Goal: Contribute content

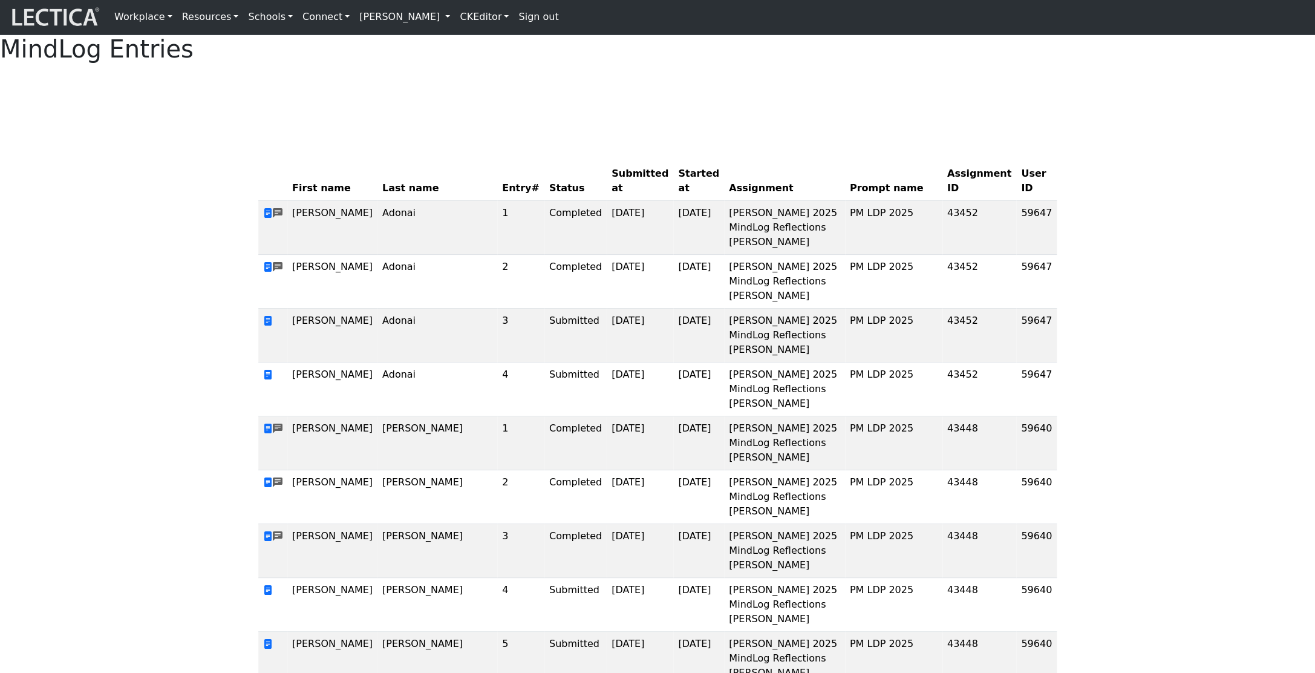
click at [184, 19] on link "Resources" at bounding box center [210, 17] width 67 height 24
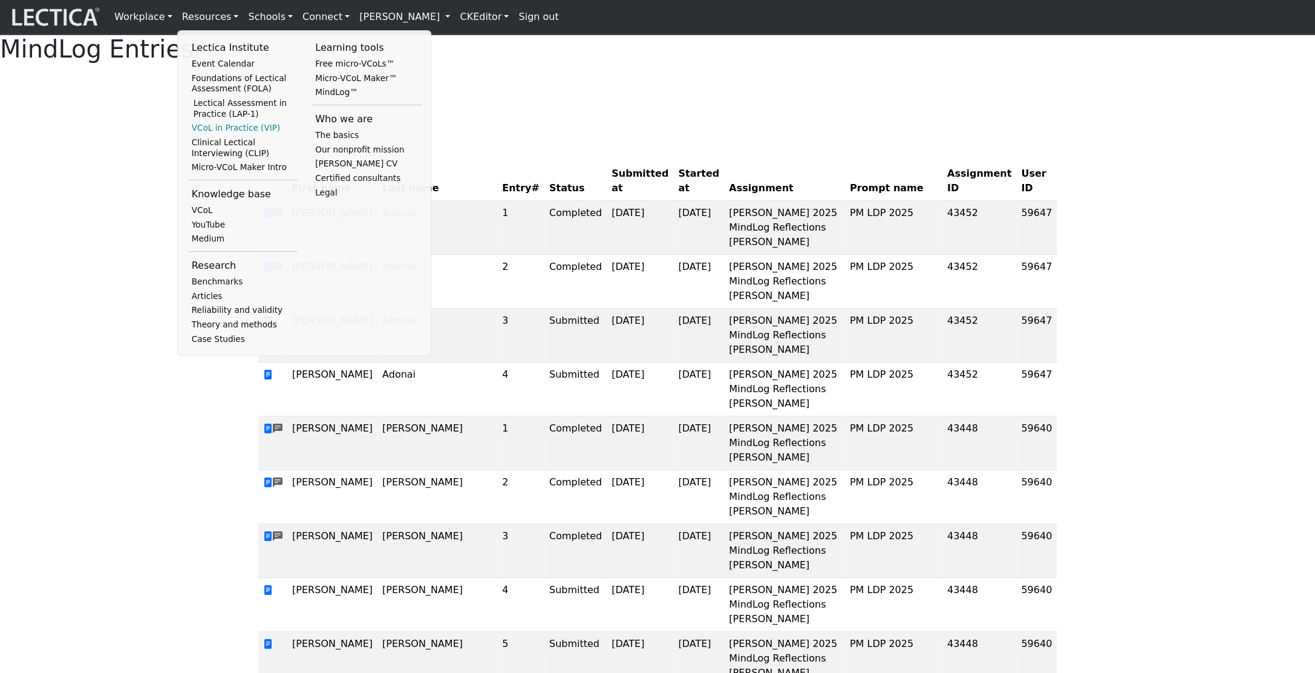
click at [215, 133] on link "VCoL in Practice (VIP)" at bounding box center [243, 128] width 109 height 15
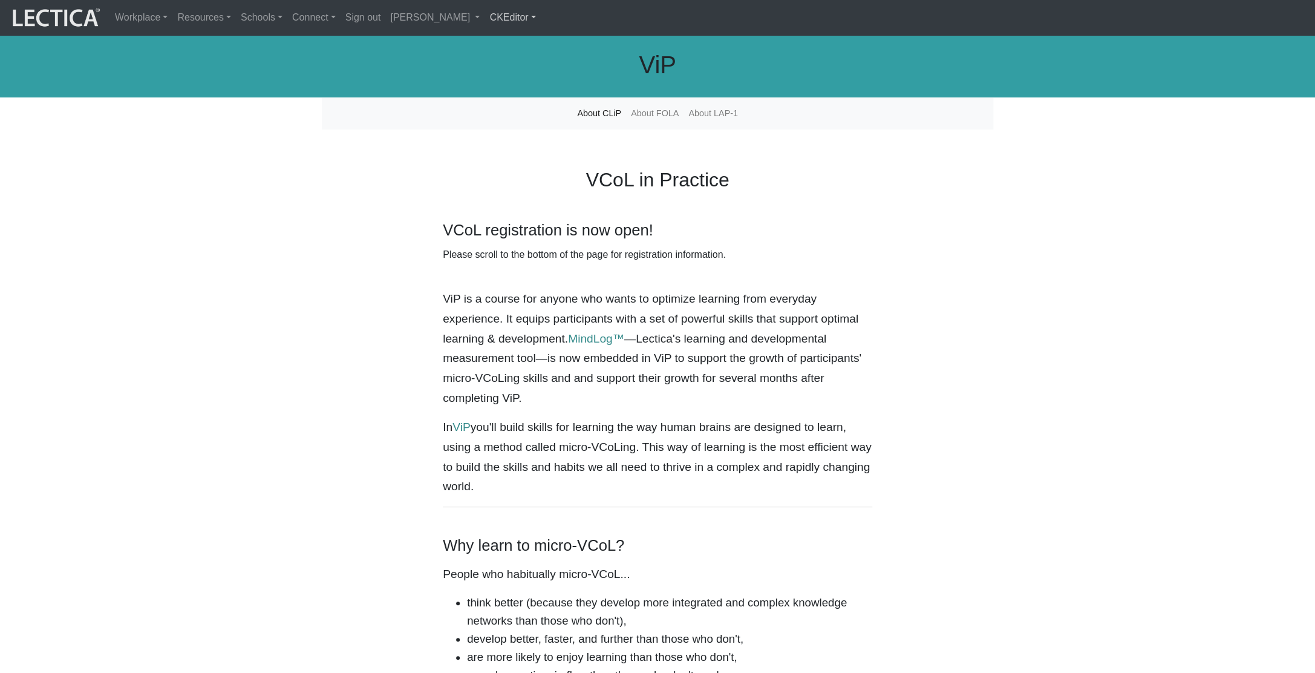
click at [484, 18] on link "CKEditor" at bounding box center [512, 17] width 56 height 25
click at [494, 41] on link "Edit" at bounding box center [506, 47] width 24 height 20
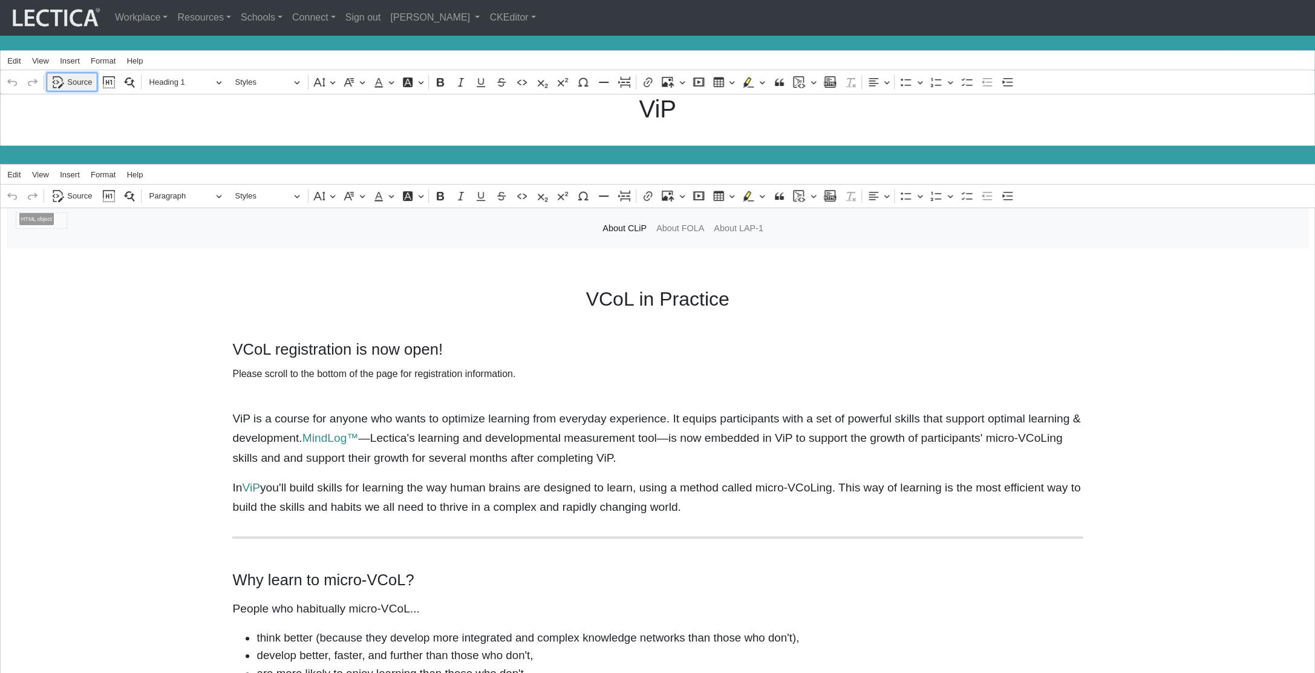
click at [67, 79] on span "Source" at bounding box center [79, 82] width 25 height 15
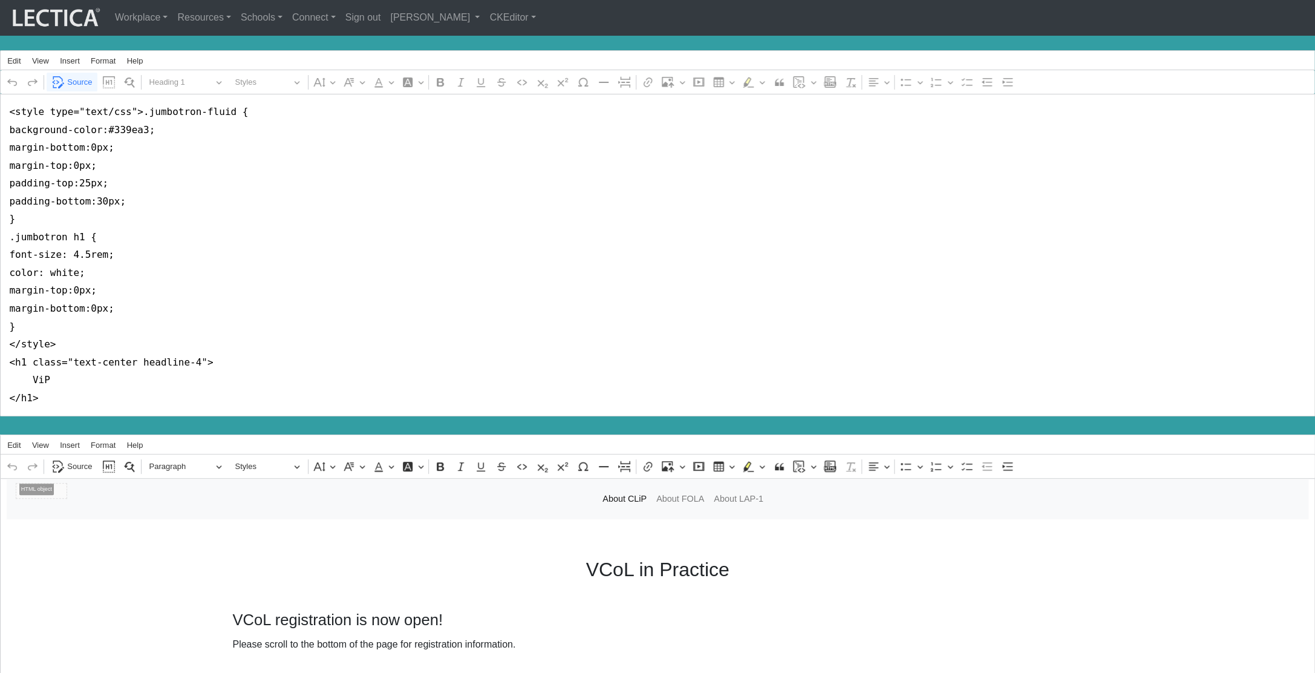
drag, startPoint x: 8, startPoint y: 342, endPoint x: 5, endPoint y: 85, distance: 256.5
click at [5, 94] on textarea "<style type="text/css">.jumbotron-fluid { background-color:#339ea3; margin-bott…" at bounding box center [657, 255] width 1315 height 322
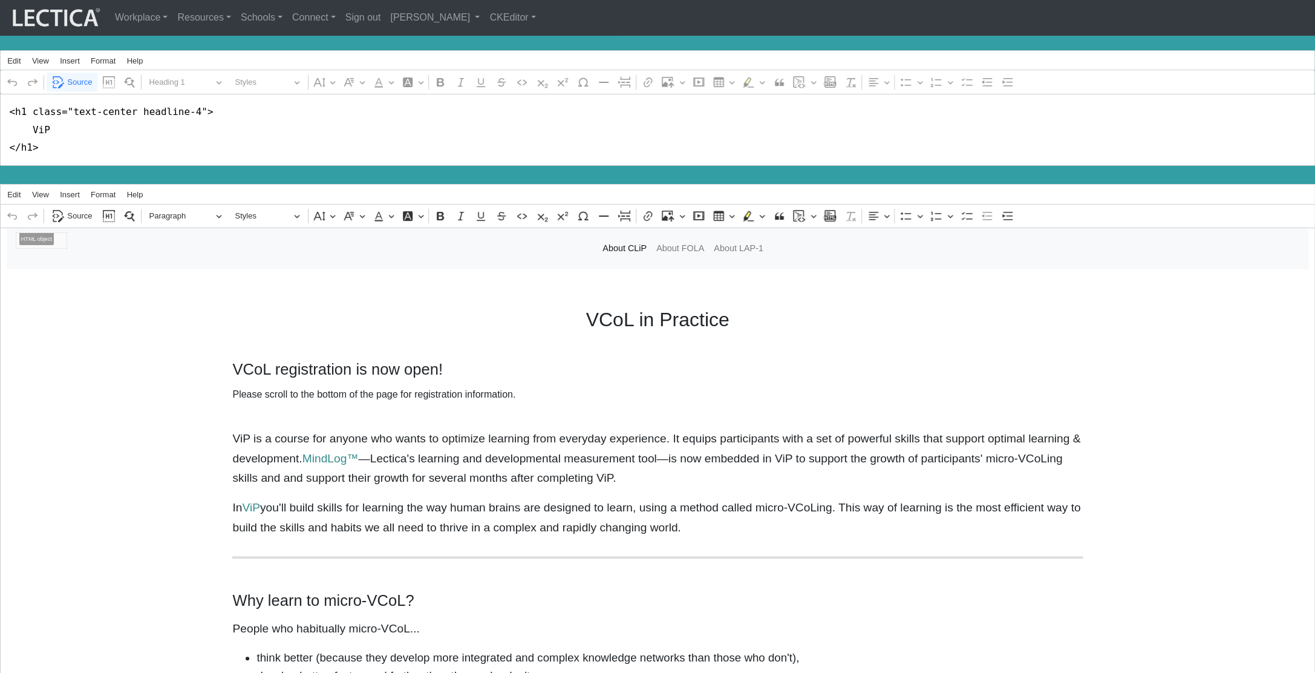
drag, startPoint x: 130, startPoint y: 107, endPoint x: 186, endPoint y: 110, distance: 56.3
click at [187, 109] on textarea "<h1 class="text-center headline-4"> ViP </h1>" at bounding box center [657, 130] width 1315 height 72
drag, startPoint x: 26, startPoint y: 108, endPoint x: 134, endPoint y: 109, distance: 107.7
click at [134, 109] on textarea "<h1 class="text-center"> ViP </h1>" at bounding box center [657, 130] width 1315 height 72
type textarea "<h1> ViP </h1>"
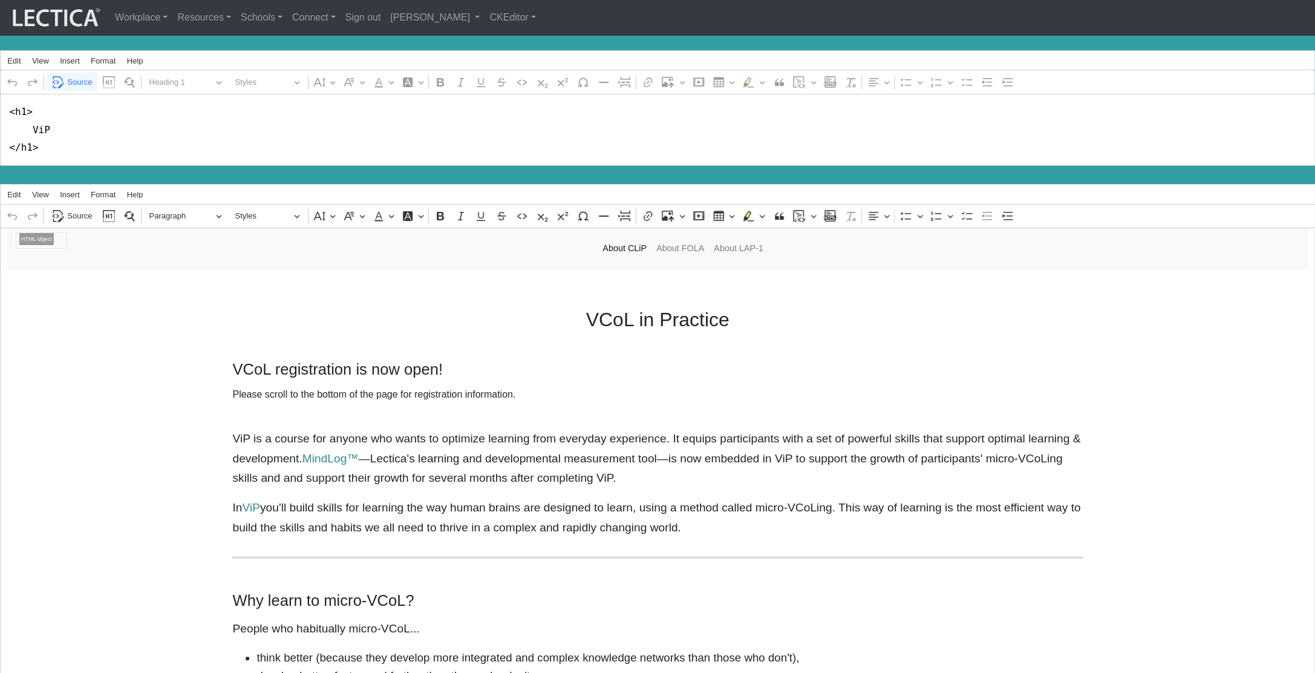
click at [122, 301] on div "VCoL in Practice VCoL registration is now open! Please scroll to the bottom of …" at bounding box center [658, 398] width 1302 height 200
click at [115, 134] on textarea "<h1> ViP </h1>" at bounding box center [657, 130] width 1315 height 72
click at [73, 76] on span "Source" at bounding box center [79, 82] width 25 height 15
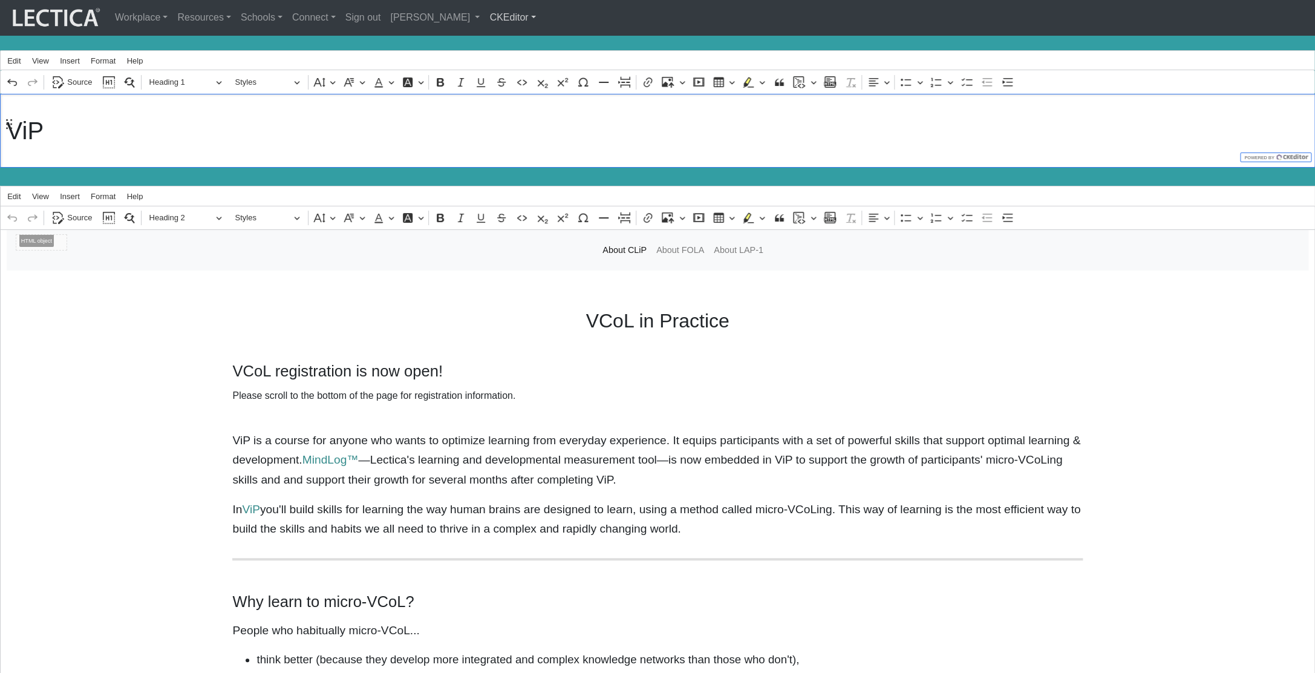
click at [484, 15] on link "CKEditor" at bounding box center [512, 17] width 56 height 25
click at [494, 39] on link "Stop editing" at bounding box center [524, 47] width 60 height 20
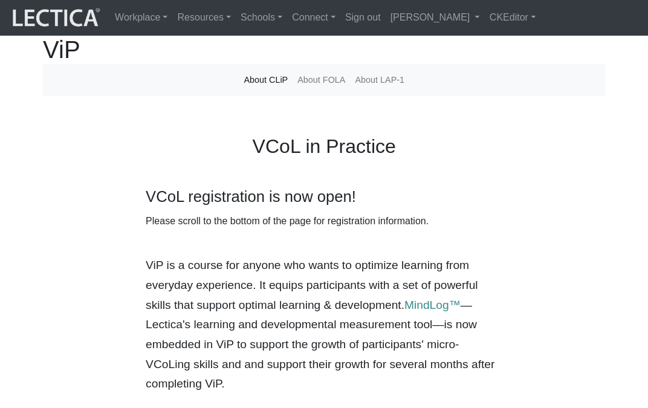
click at [136, 163] on div "VCoL in Practice VCoL registration is now open! Please scroll to the bottom of …" at bounding box center [324, 264] width 562 height 279
click at [484, 15] on link "CKEditor" at bounding box center [512, 17] width 56 height 25
click at [494, 40] on link "Edit" at bounding box center [506, 47] width 24 height 20
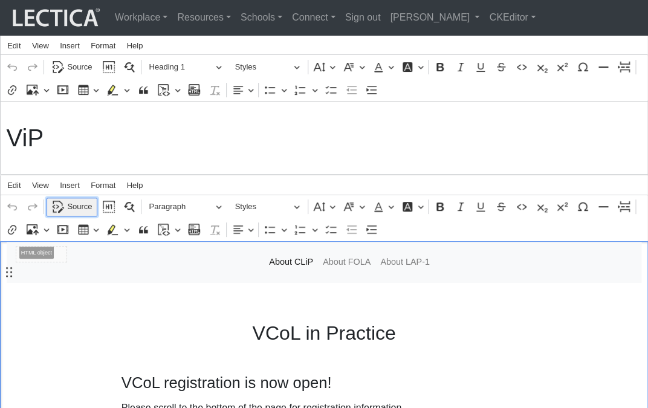
click at [72, 214] on span "Source" at bounding box center [79, 207] width 25 height 15
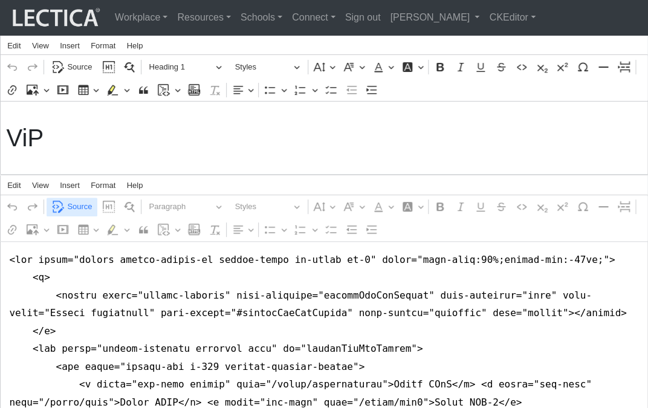
type textarea "<nav class="navbar navbar-expand-lg navbar-light bg-light mb-5" style="font-siz…"
click at [71, 214] on span "Source" at bounding box center [79, 207] width 25 height 15
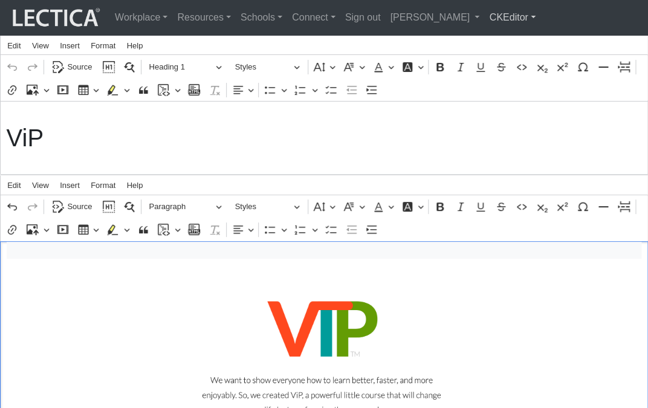
click at [484, 18] on link "CKEditor" at bounding box center [512, 17] width 56 height 25
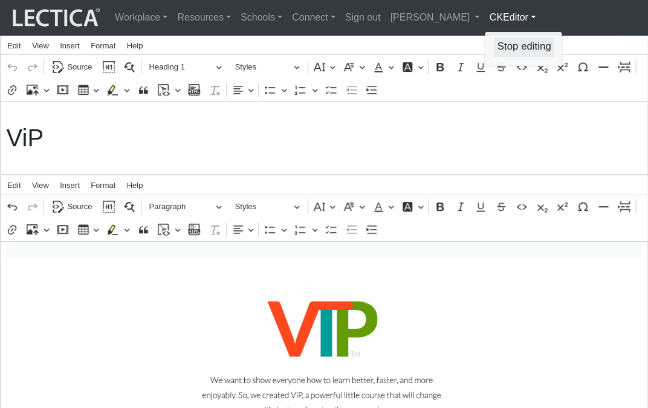
click at [494, 39] on link "Stop editing" at bounding box center [524, 47] width 60 height 20
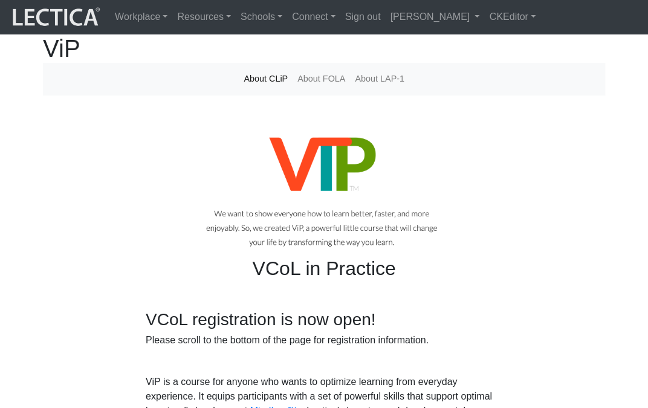
scroll to position [3, 0]
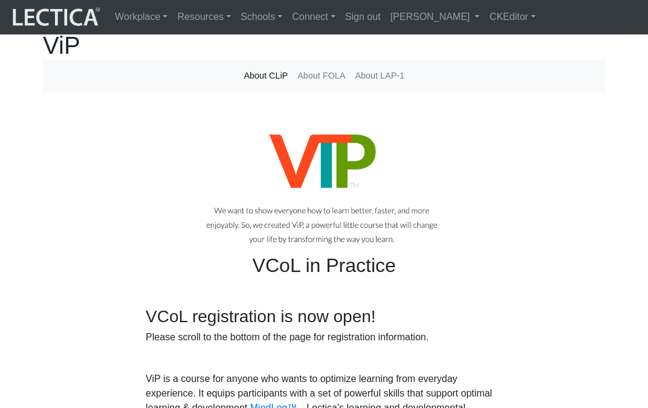
click at [290, 60] on h1 "ViP" at bounding box center [324, 45] width 562 height 29
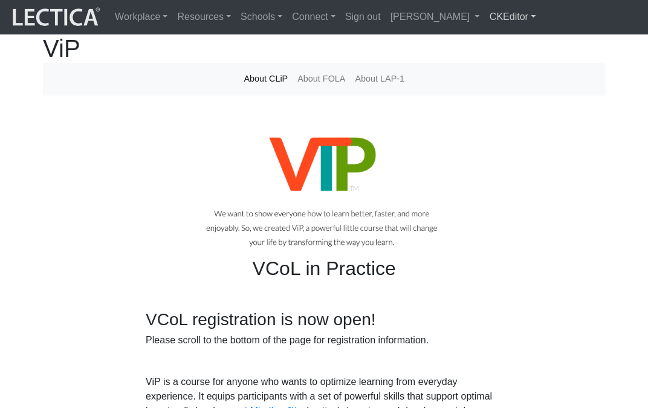
click at [484, 18] on link "CKEditor" at bounding box center [512, 17] width 56 height 24
click at [494, 36] on link "Edit" at bounding box center [506, 44] width 24 height 17
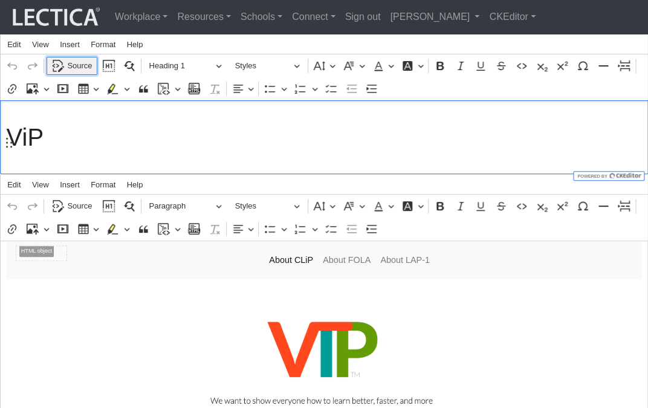
click at [74, 73] on span "Source" at bounding box center [79, 66] width 25 height 15
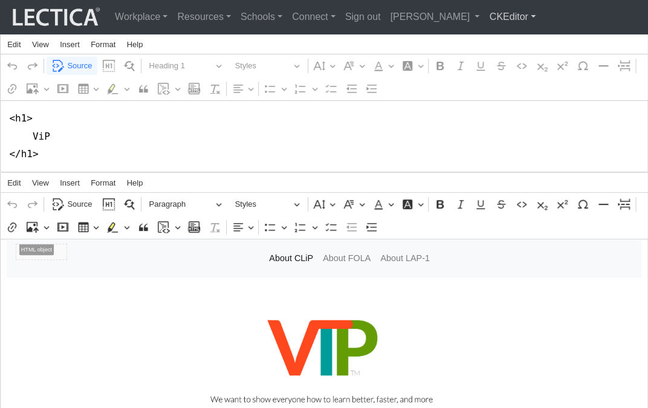
click at [484, 18] on link "CKEditor" at bounding box center [512, 17] width 56 height 24
click at [484, 33] on ul "Stop editing" at bounding box center [519, 46] width 70 height 32
click at [484, 19] on link "CKEditor" at bounding box center [512, 17] width 56 height 24
click at [494, 42] on link "Stop editing" at bounding box center [520, 44] width 52 height 17
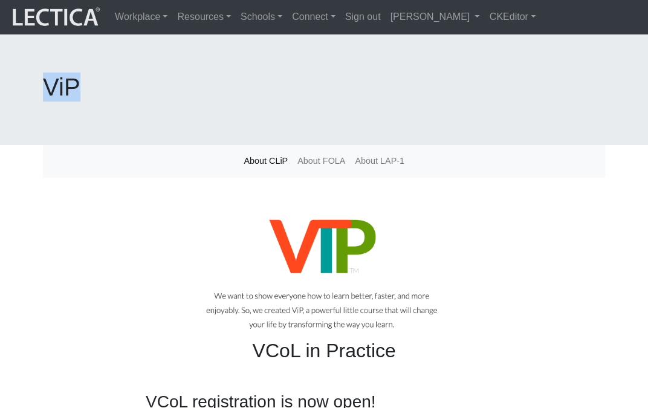
drag, startPoint x: 313, startPoint y: 56, endPoint x: 336, endPoint y: 59, distance: 23.8
click at [336, 73] on h1 "ViP" at bounding box center [324, 87] width 562 height 29
click at [311, 73] on h1 "ViP" at bounding box center [324, 87] width 562 height 29
click at [454, 339] on h2 "VCoL in Practice" at bounding box center [324, 350] width 357 height 23
click at [90, 234] on div at bounding box center [324, 273] width 562 height 133
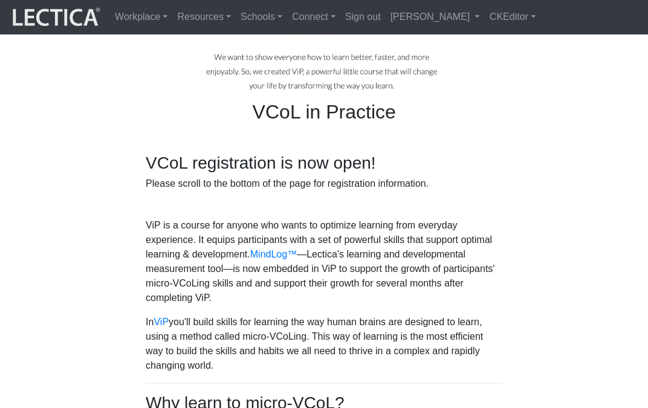
scroll to position [241, 0]
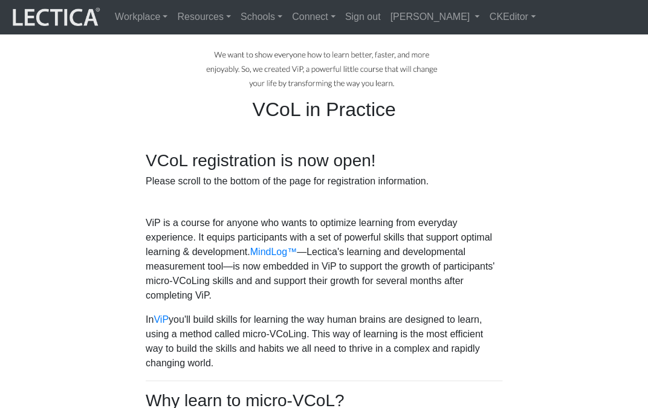
click at [382, 313] on p "In ViP you'll build skills for learning the way human brains are designed to le…" at bounding box center [324, 342] width 357 height 58
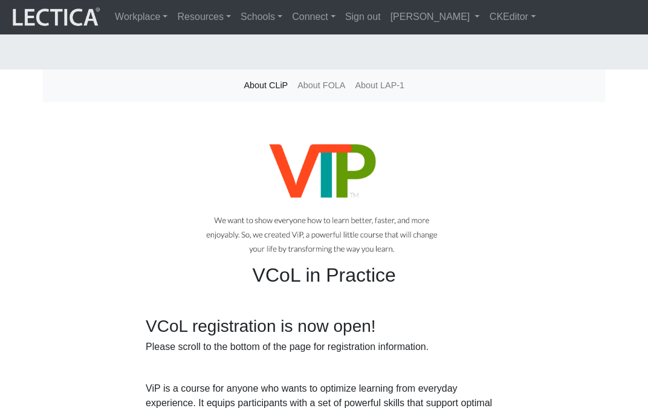
scroll to position [0, 0]
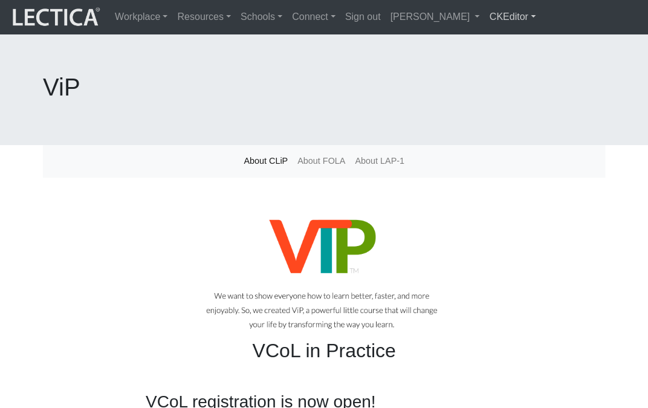
click at [484, 18] on link "CKEditor" at bounding box center [512, 17] width 56 height 24
click at [494, 39] on link "Edit" at bounding box center [506, 44] width 24 height 17
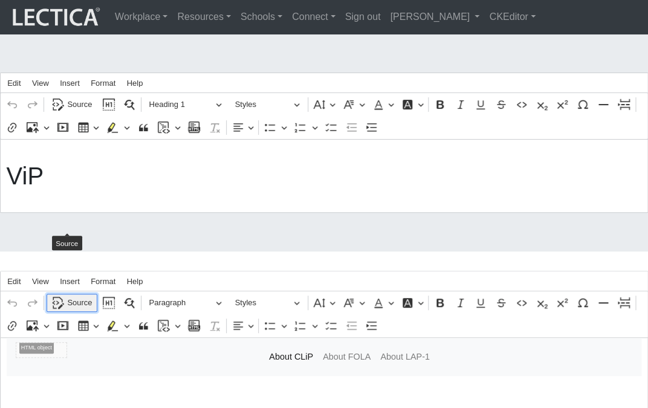
click at [56, 297] on icon "Editor toolbar" at bounding box center [58, 303] width 12 height 12
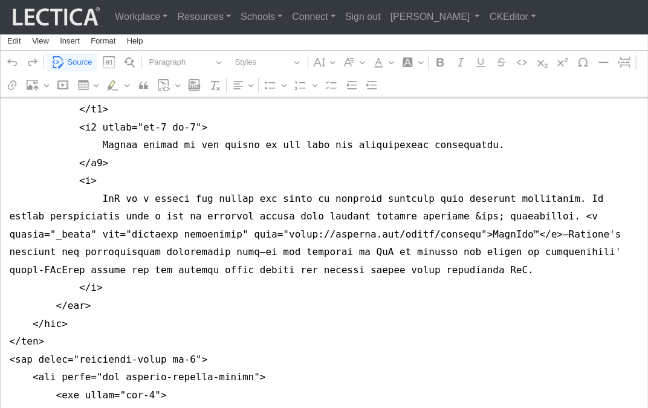
scroll to position [791, 0]
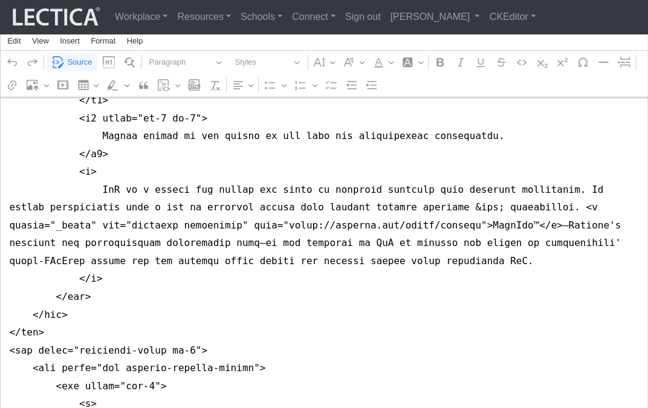
drag, startPoint x: 7, startPoint y: 355, endPoint x: 8, endPoint y: 367, distance: 11.5
